Goal: Task Accomplishment & Management: Use online tool/utility

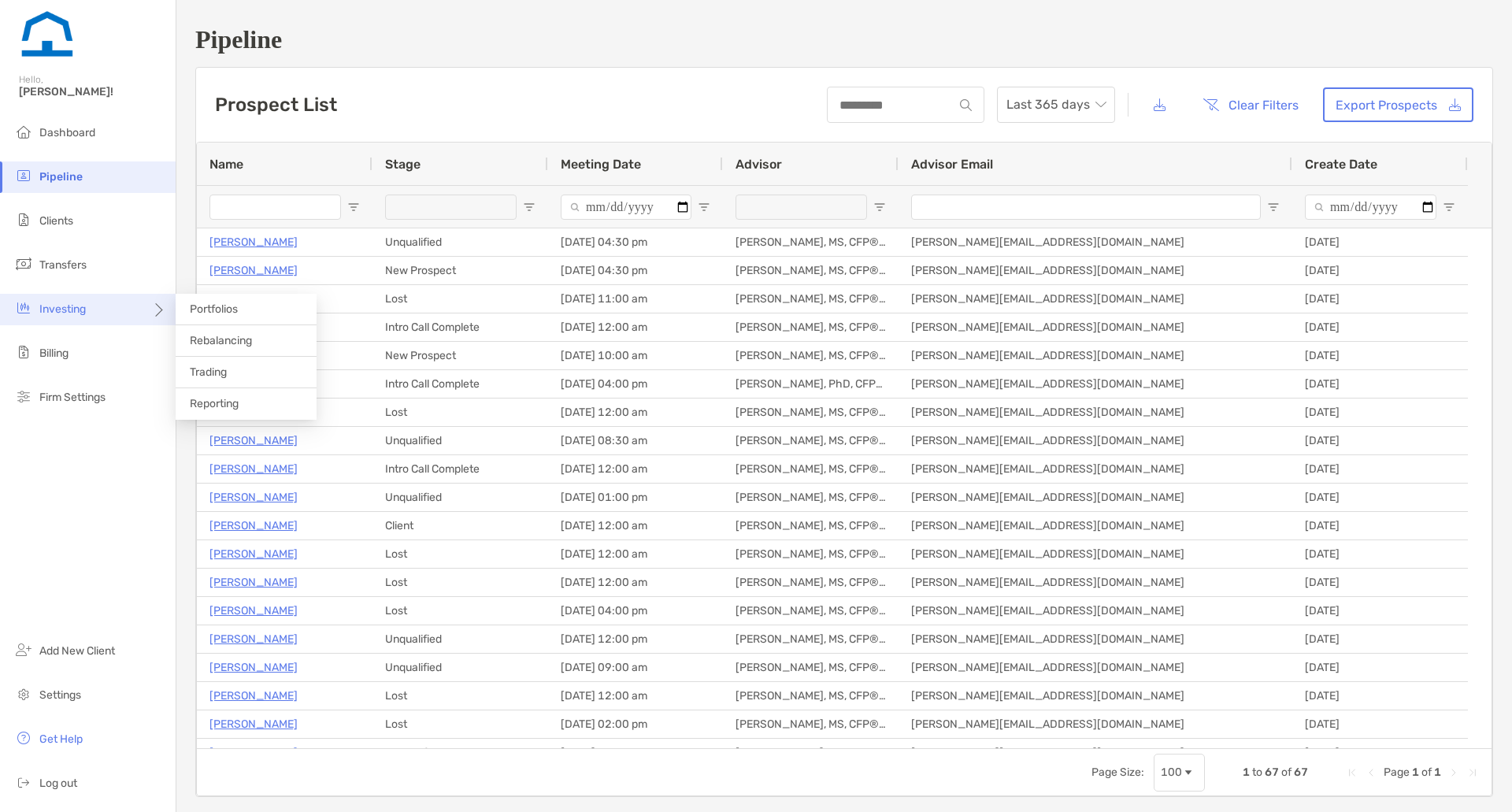
click at [160, 314] on icon at bounding box center [157, 316] width 13 height 13
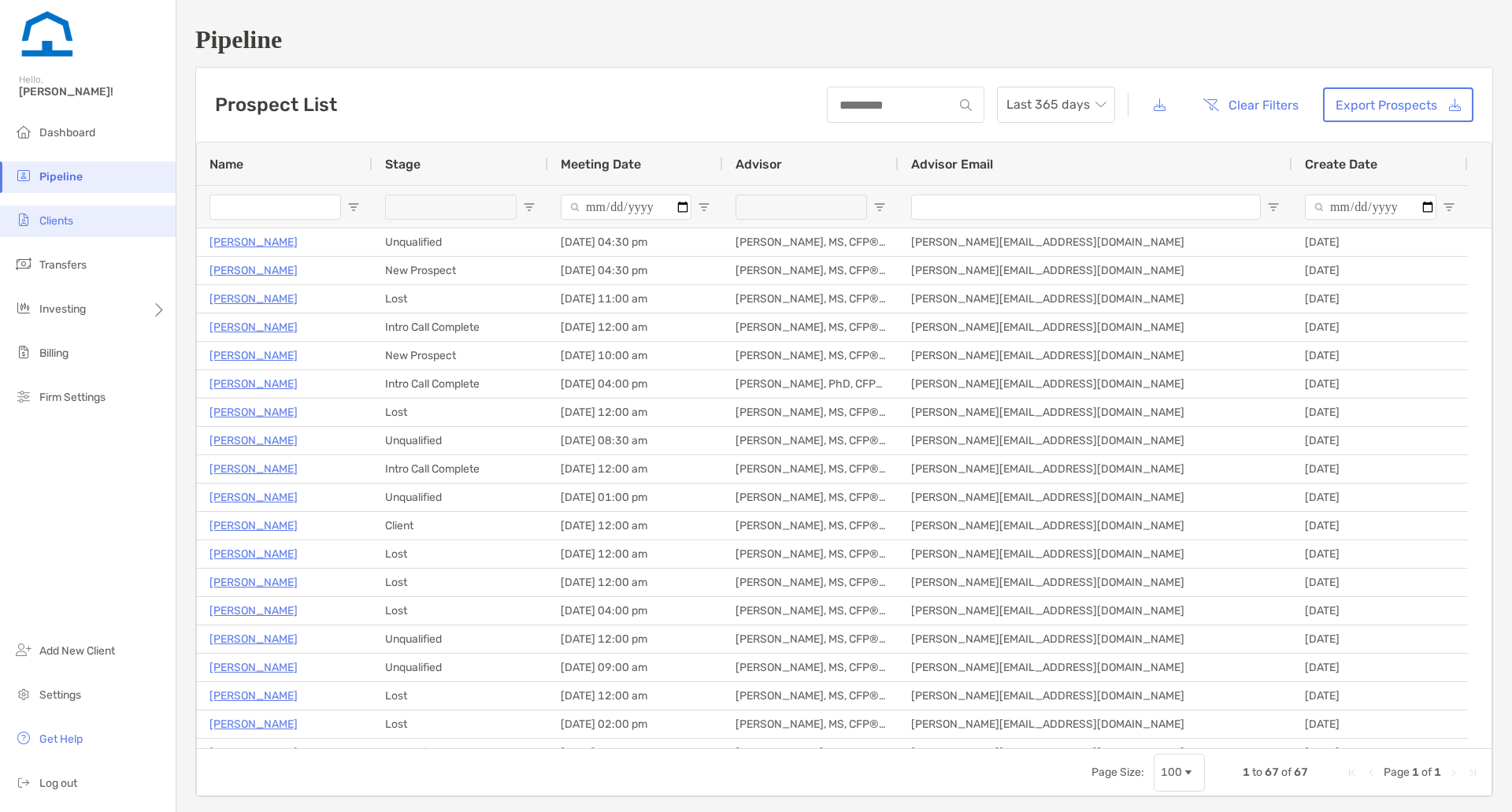
click at [104, 228] on li "Clients" at bounding box center [88, 221] width 176 height 31
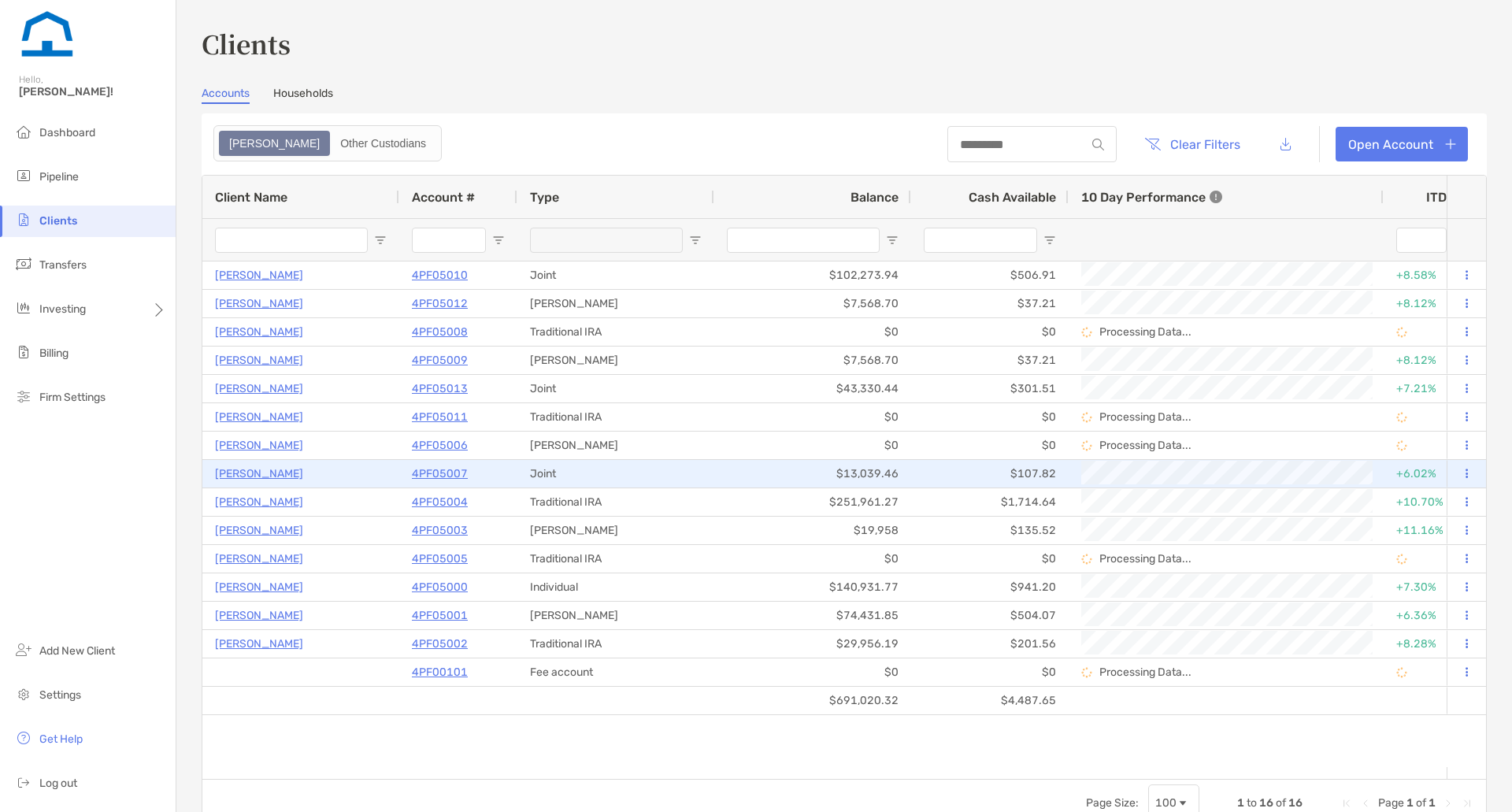
click at [315, 475] on div "[PERSON_NAME]" at bounding box center [301, 474] width 172 height 26
click at [273, 474] on p "[PERSON_NAME]" at bounding box center [259, 474] width 88 height 20
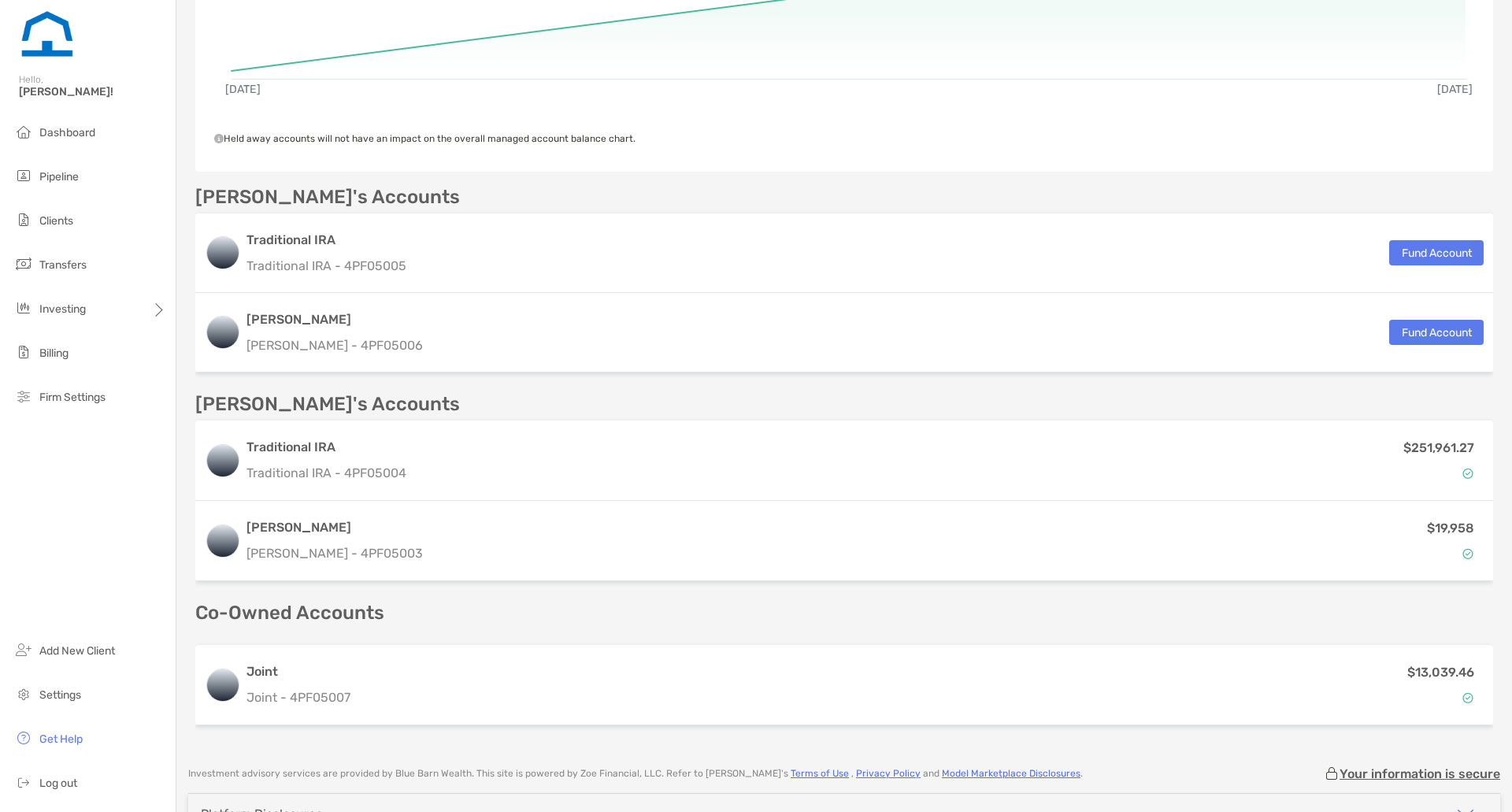
scroll to position [363, 0]
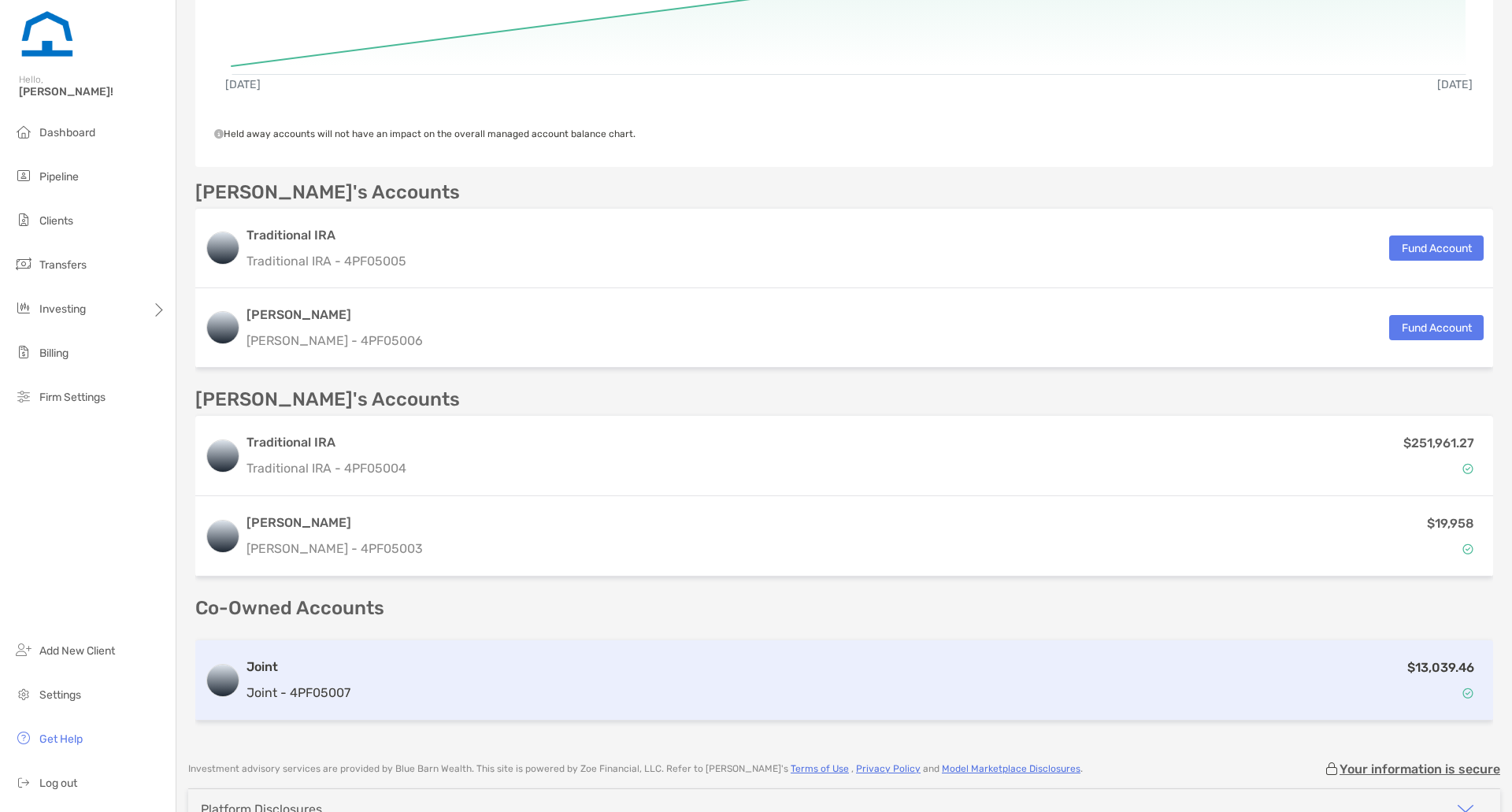
click at [894, 665] on div "$13,039.46" at bounding box center [920, 680] width 1127 height 46
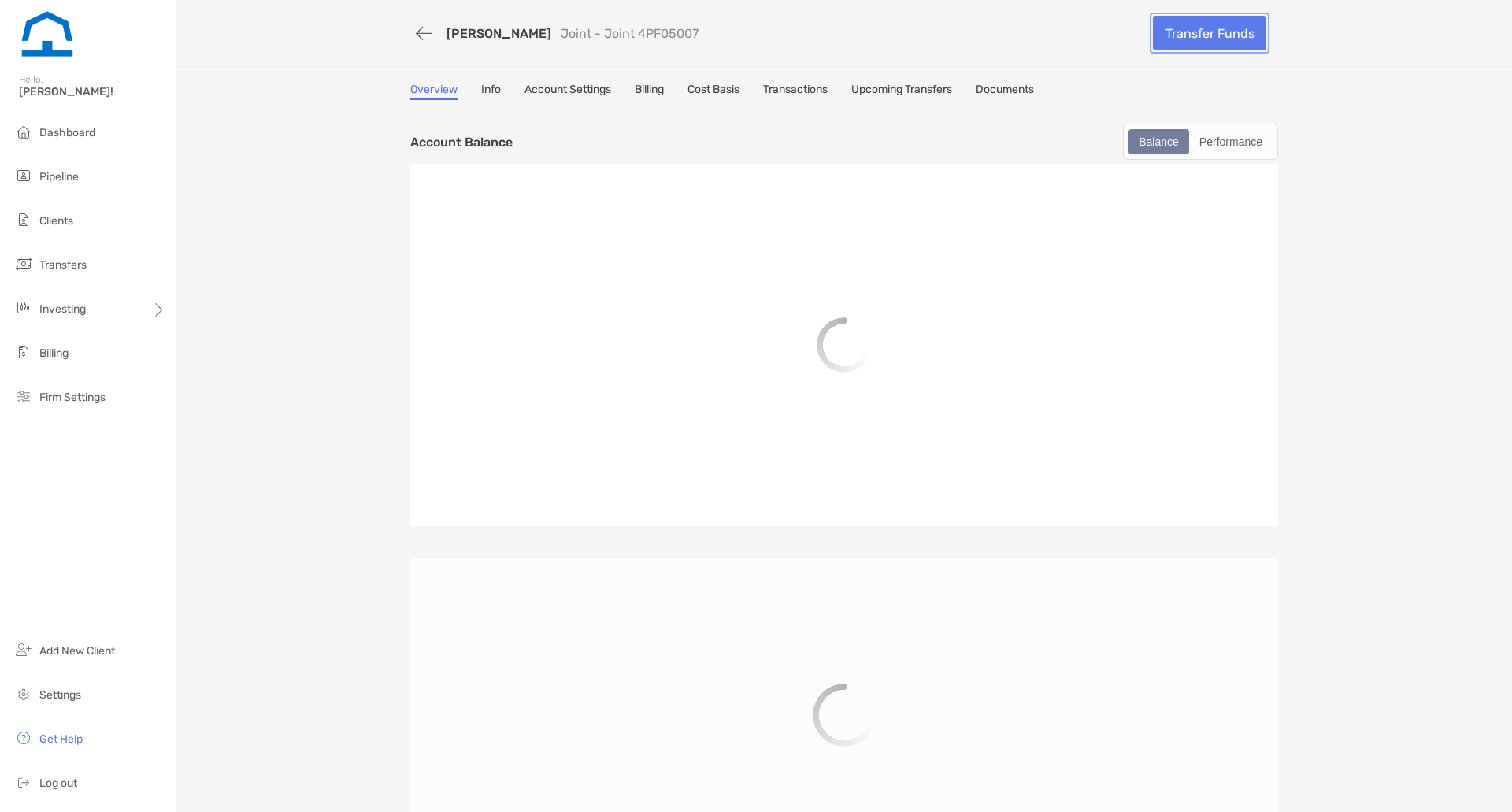
click at [1218, 43] on link "Transfer Funds" at bounding box center [1209, 32] width 113 height 34
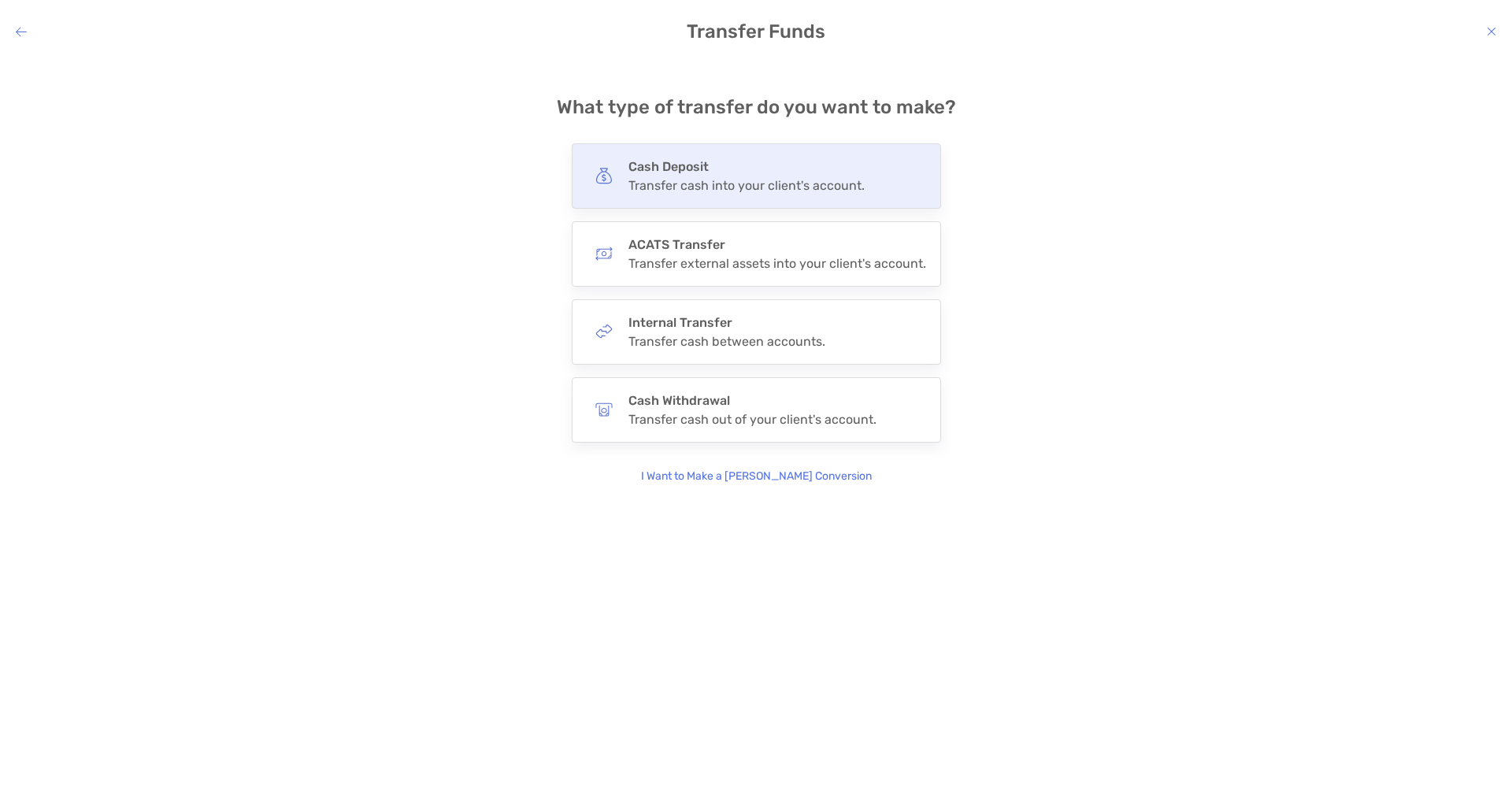
click at [733, 205] on div "Cash Deposit Transfer cash into your client's account." at bounding box center [756, 176] width 369 height 65
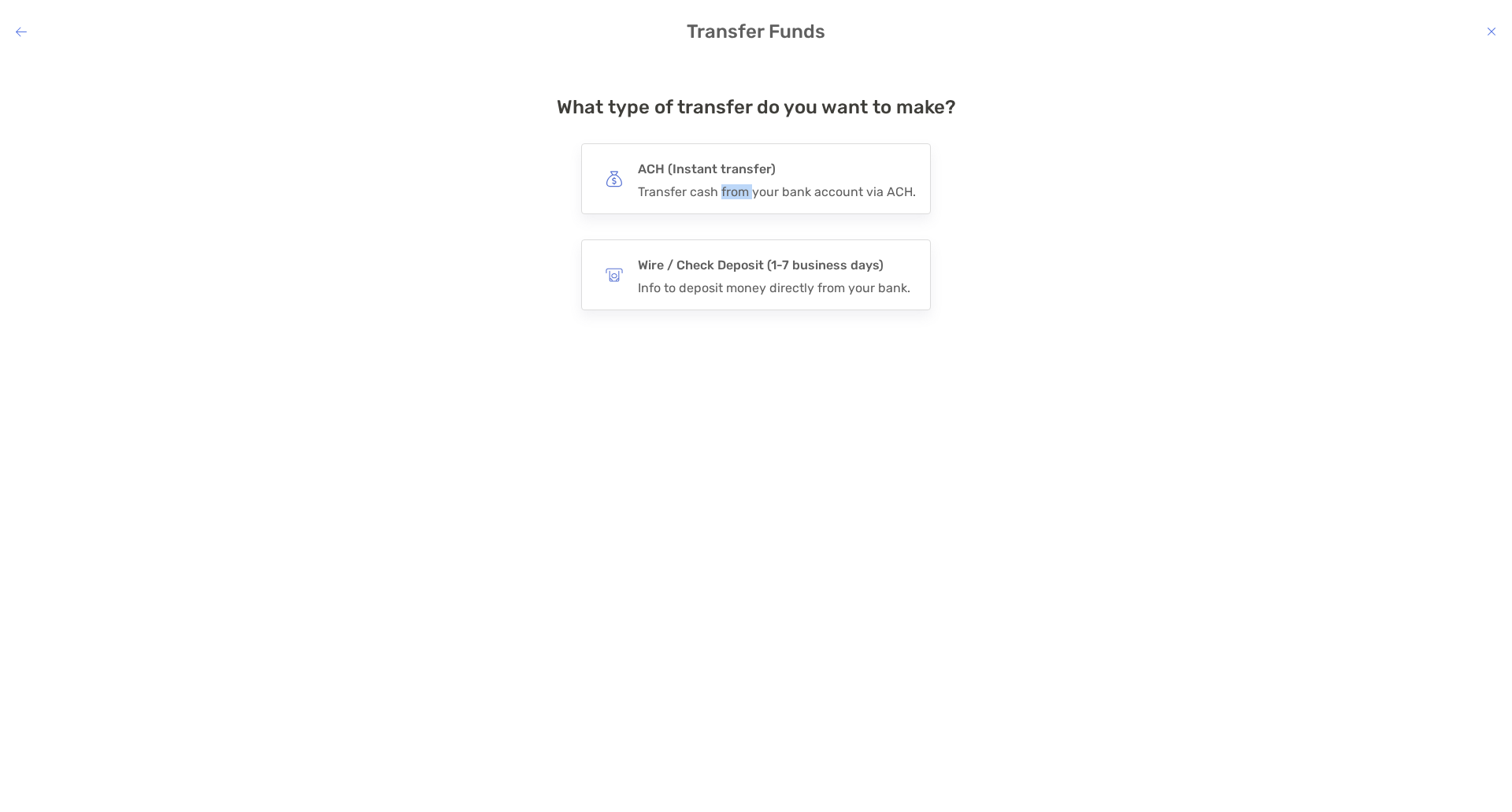
click at [733, 205] on div "ACH (Instant transfer) Transfer cash from your bank account via ACH." at bounding box center [756, 179] width 350 height 71
click at [0, 0] on input "***" at bounding box center [0, 0] width 0 height 0
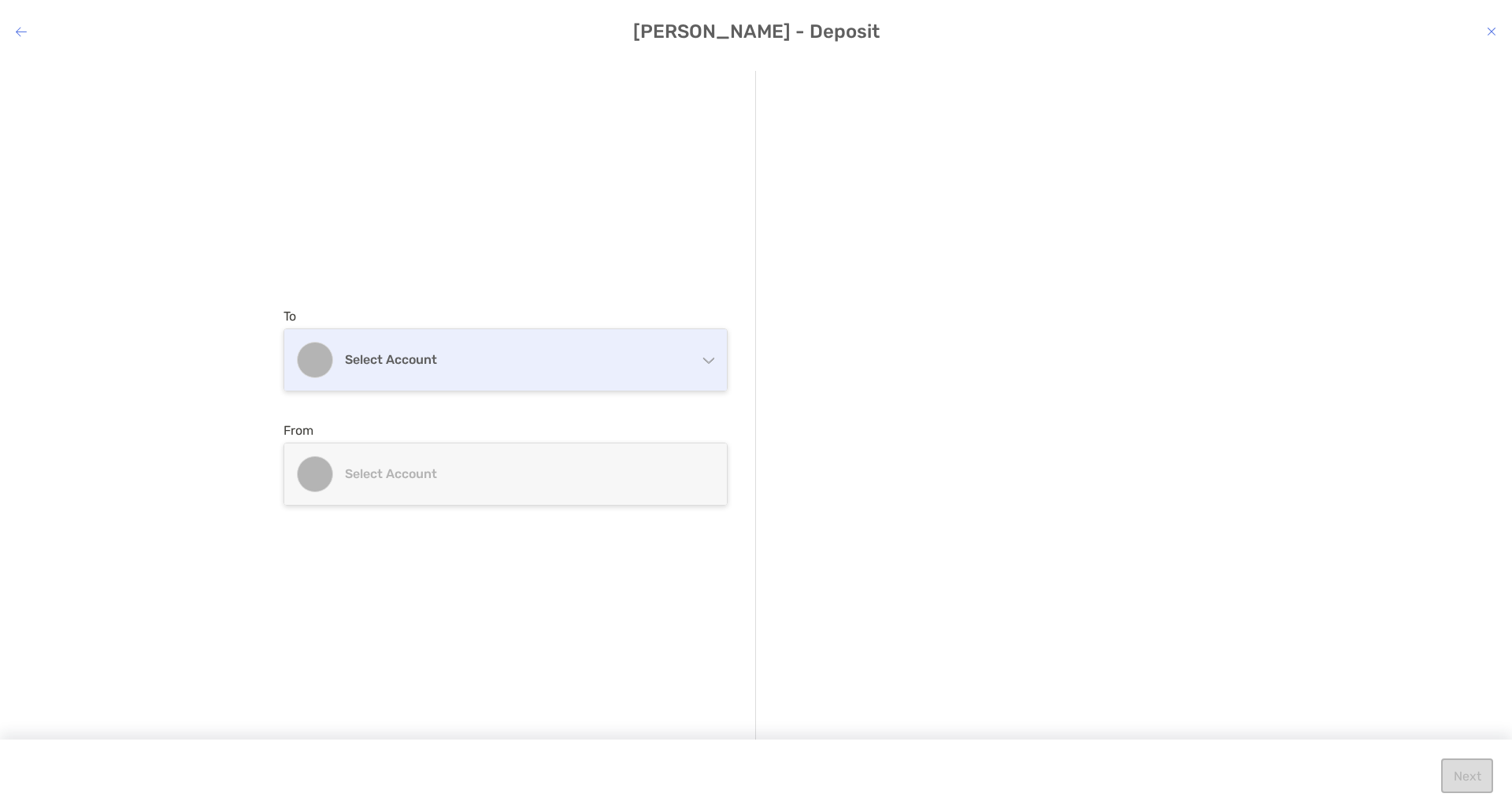
click at [608, 365] on h4 "Select account" at bounding box center [515, 359] width 340 height 15
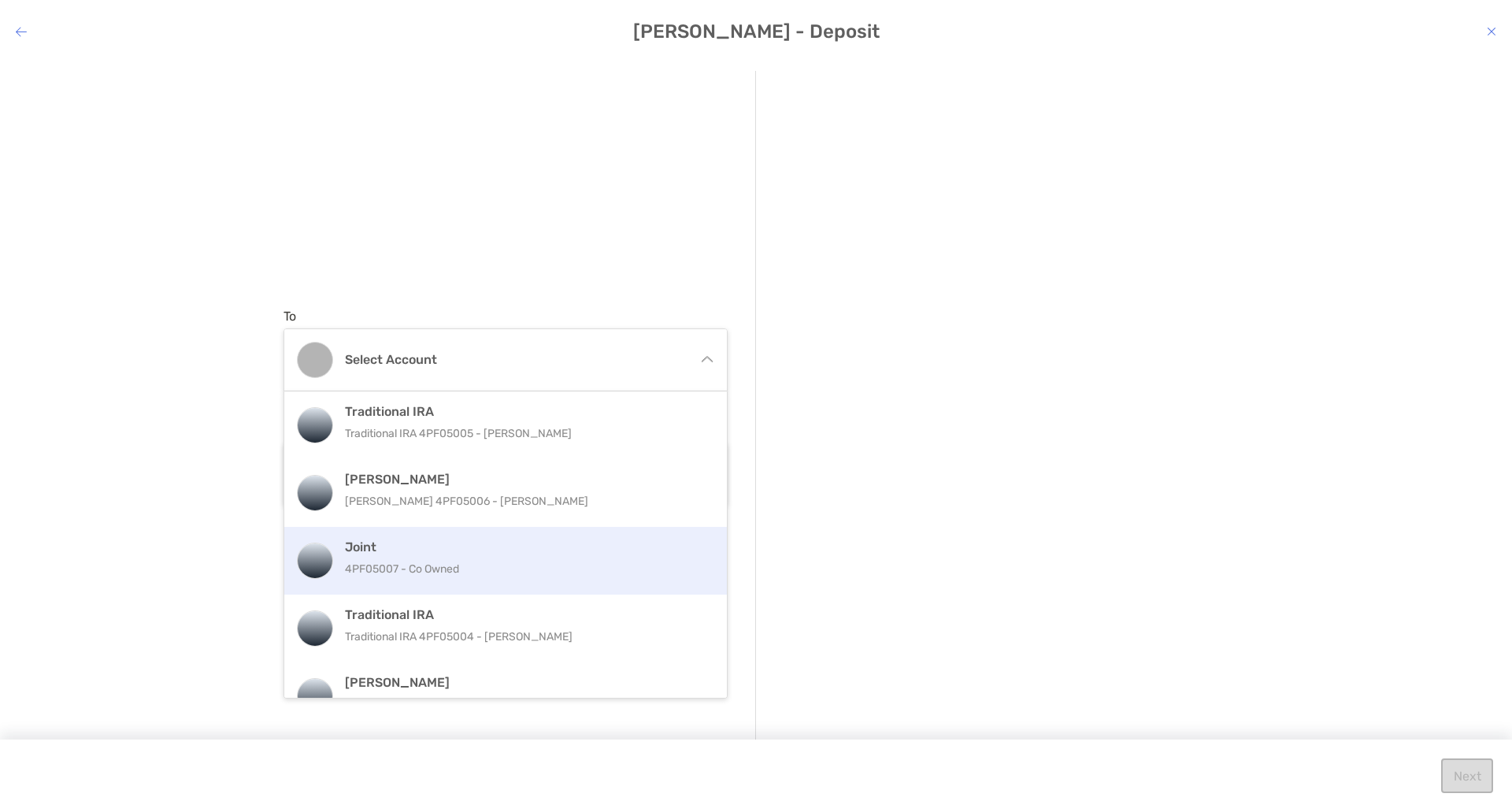
click at [543, 555] on div "Joint 4PF05007 - Co Owned" at bounding box center [523, 561] width 356 height 43
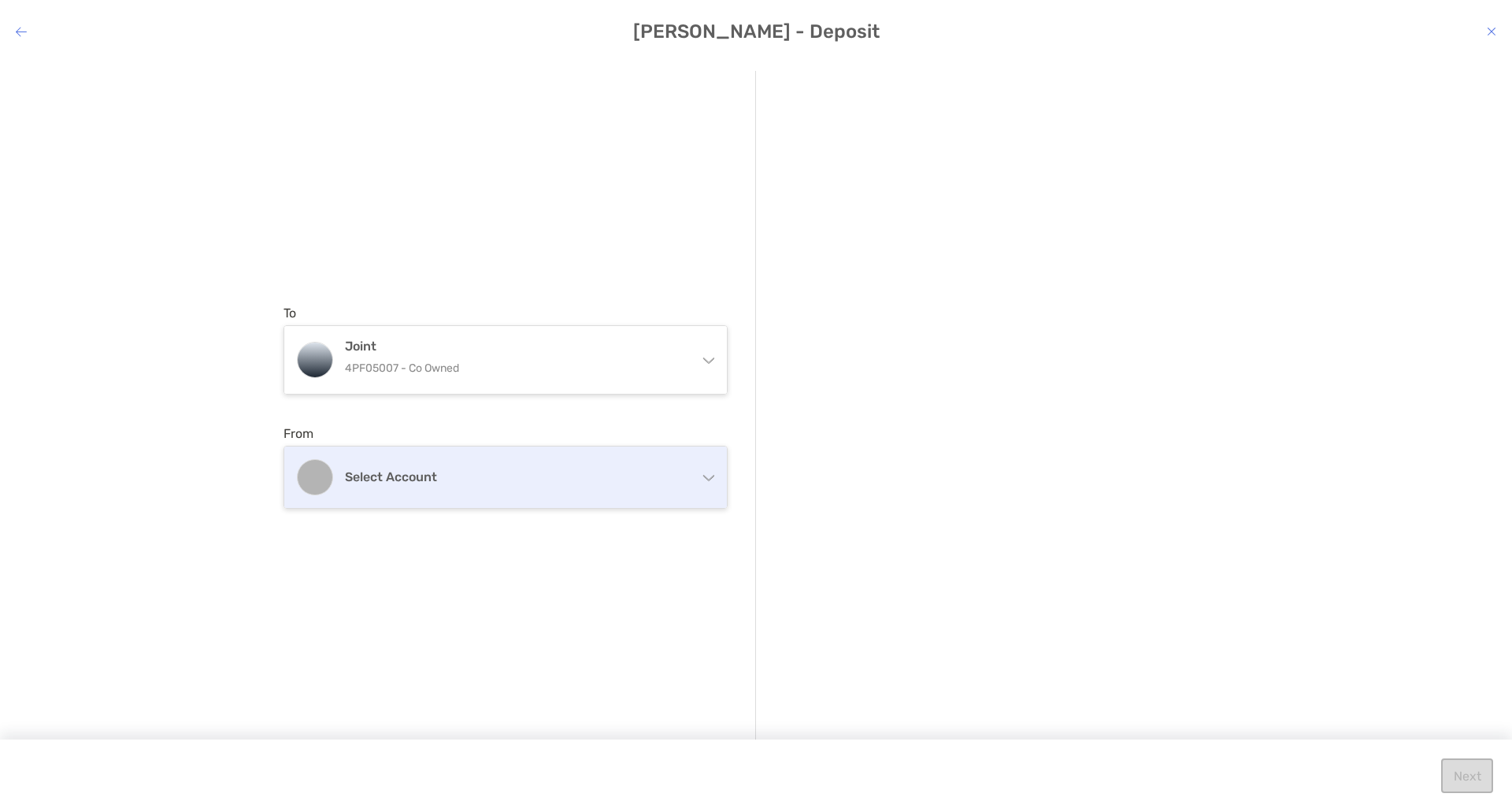
click at [564, 483] on h4 "Select account" at bounding box center [515, 477] width 340 height 15
